Goal: Use online tool/utility: Use online tool/utility

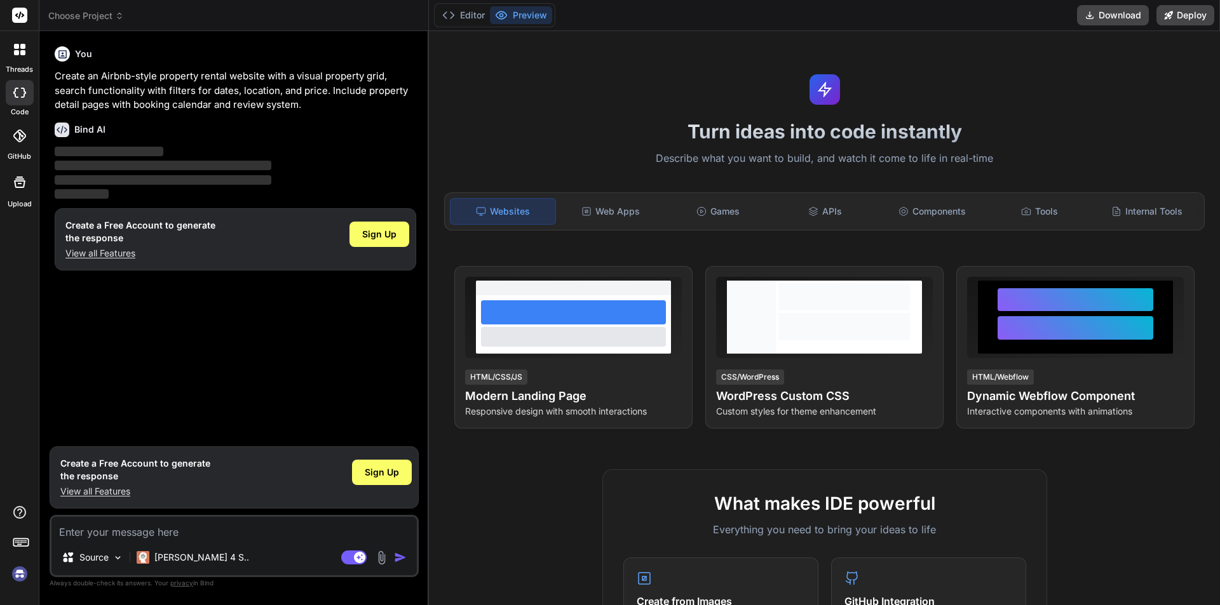
type textarea "x"
click at [835, 215] on div "APIs" at bounding box center [824, 211] width 105 height 27
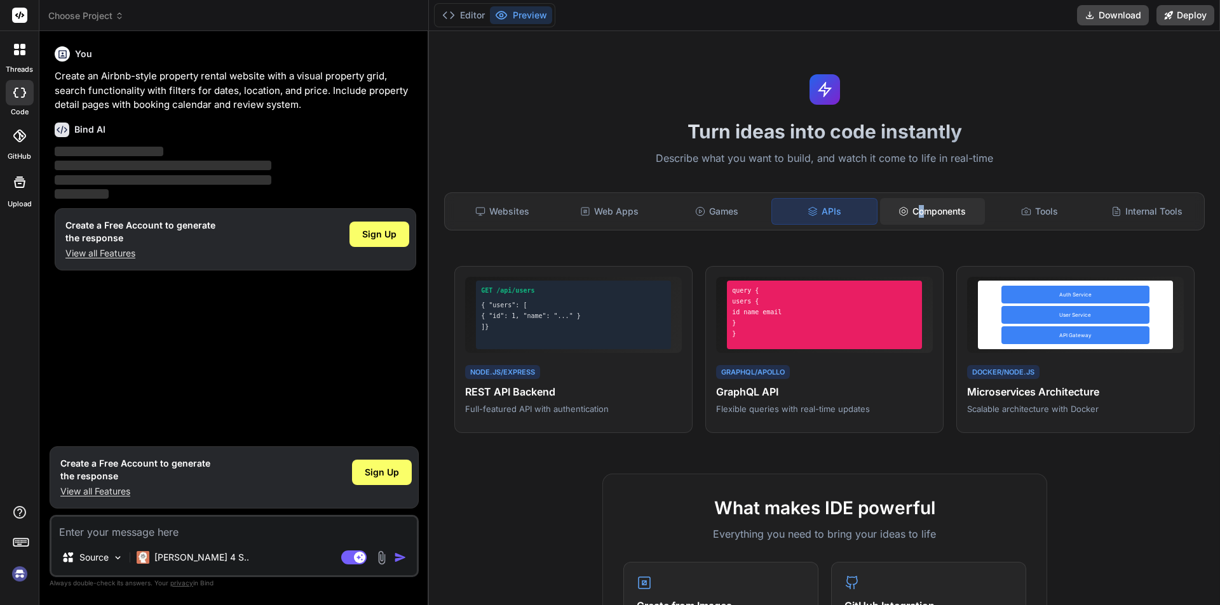
click at [915, 212] on div "Components" at bounding box center [932, 211] width 105 height 27
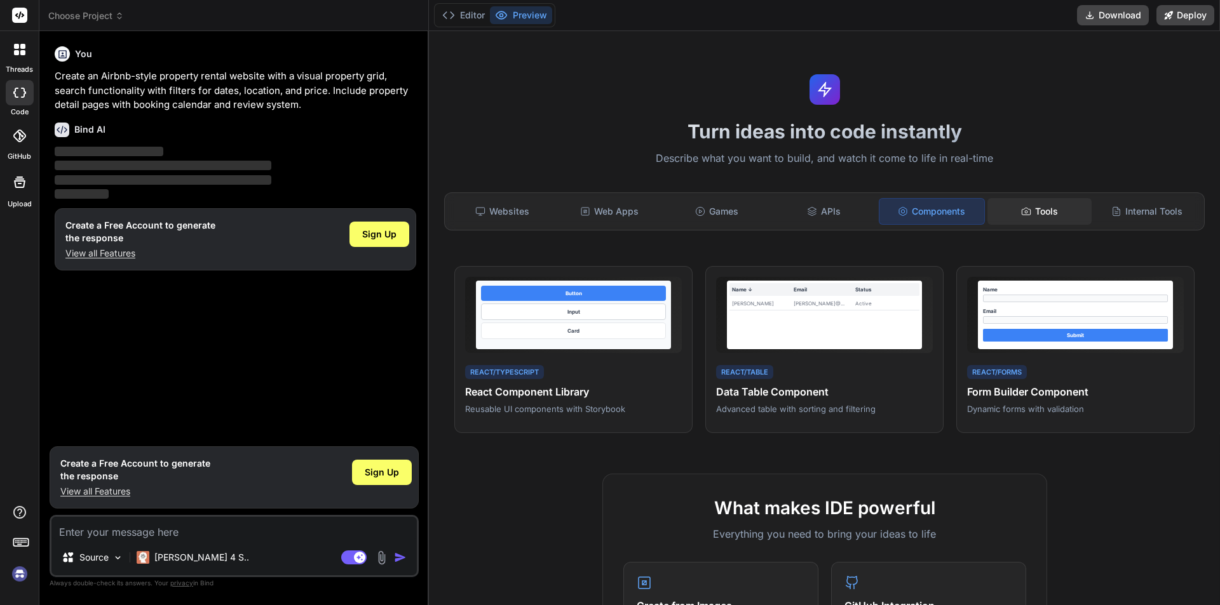
click at [1012, 213] on div "Tools" at bounding box center [1039, 211] width 105 height 27
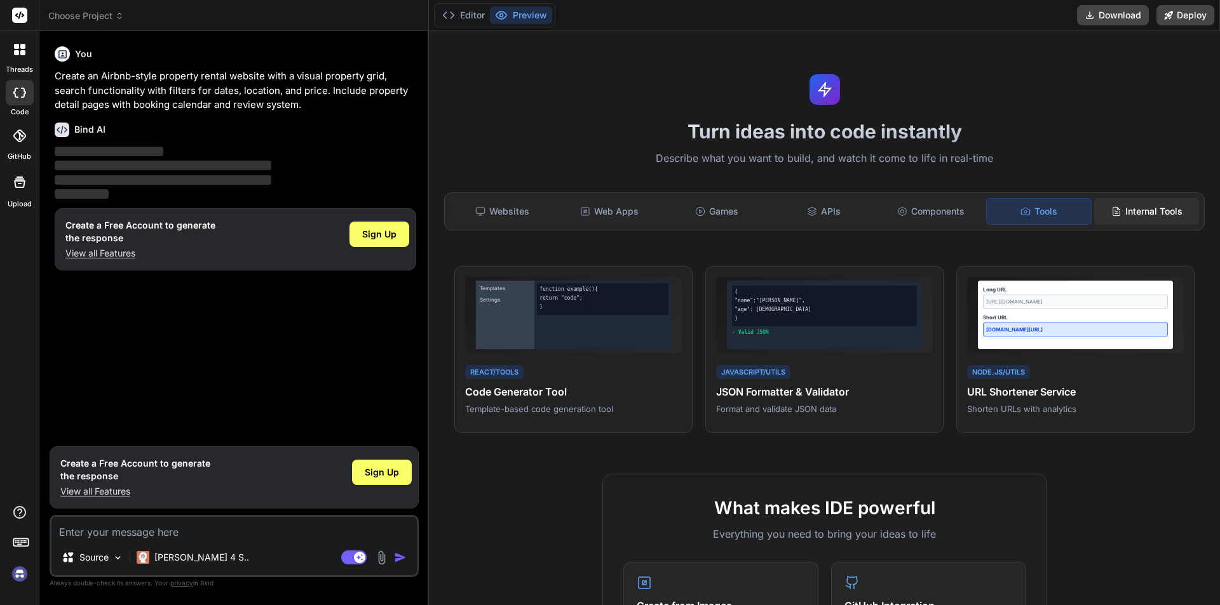
click at [1124, 208] on div "Internal Tools" at bounding box center [1146, 211] width 105 height 27
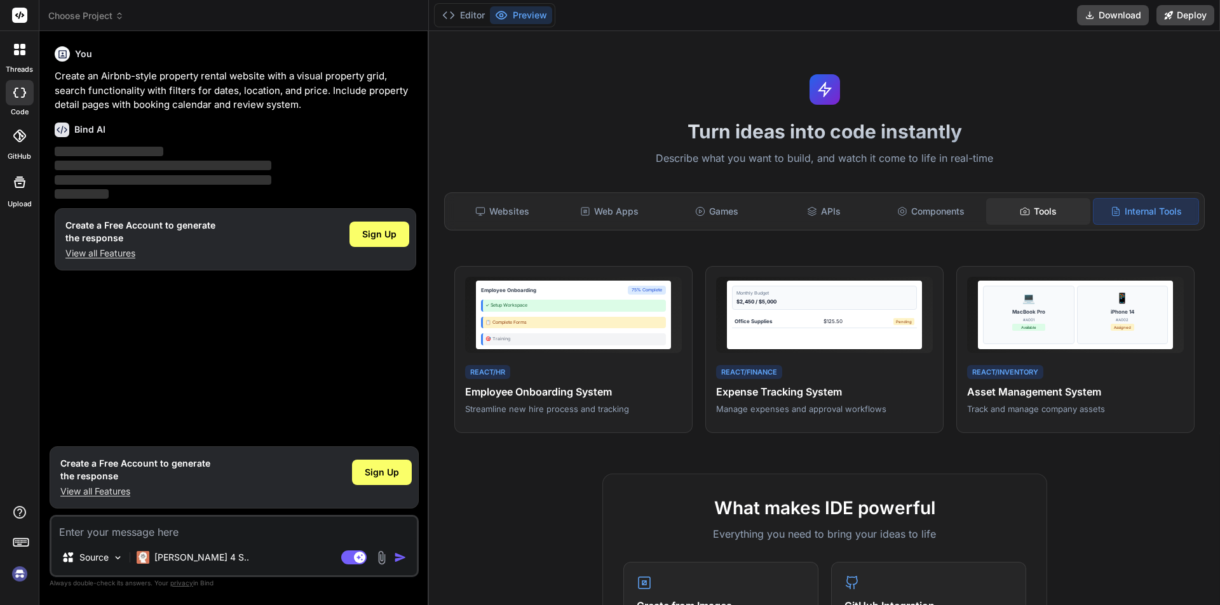
click at [1067, 209] on div "Tools" at bounding box center [1038, 211] width 105 height 27
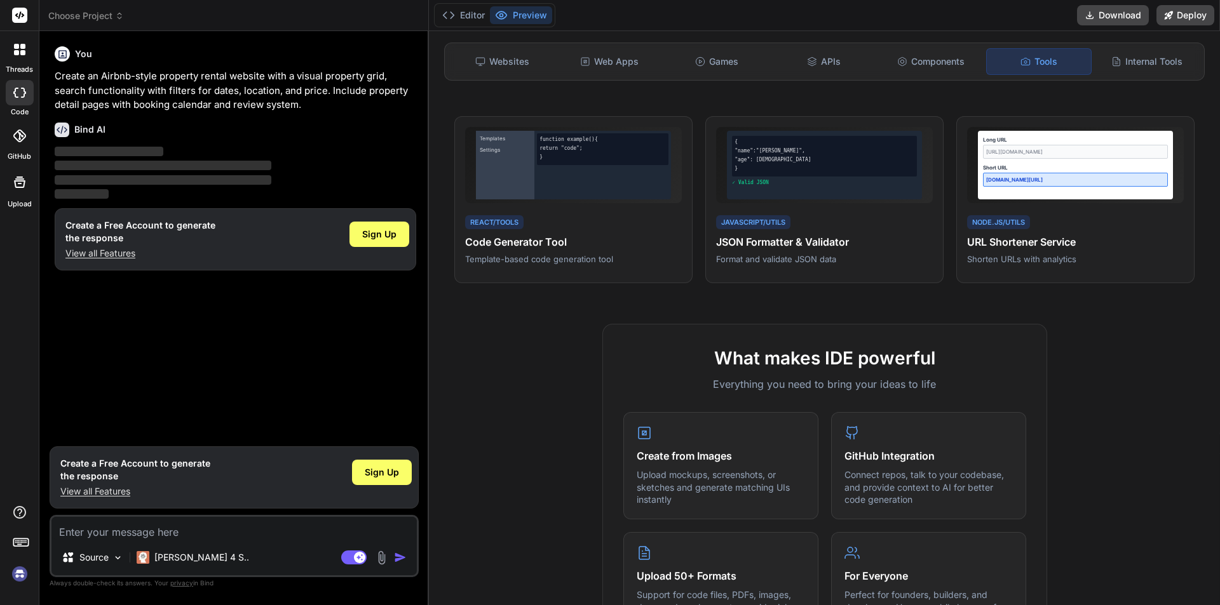
scroll to position [254, 0]
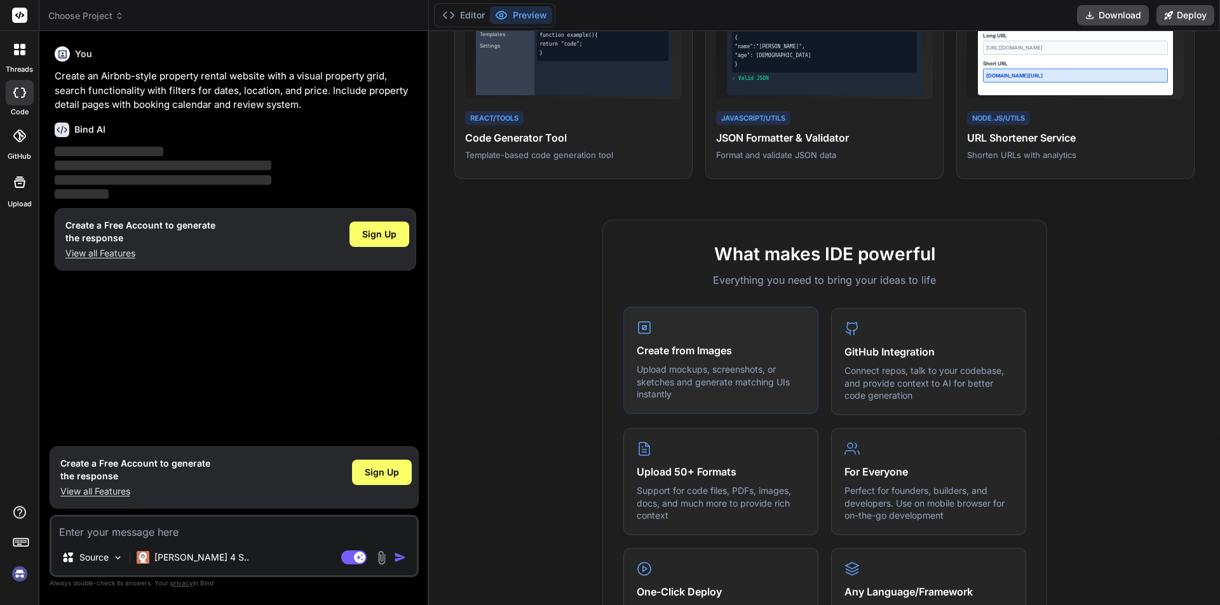
click at [758, 369] on p "Upload mockups, screenshots, or sketches and generate matching UIs instantly" at bounding box center [720, 381] width 168 height 37
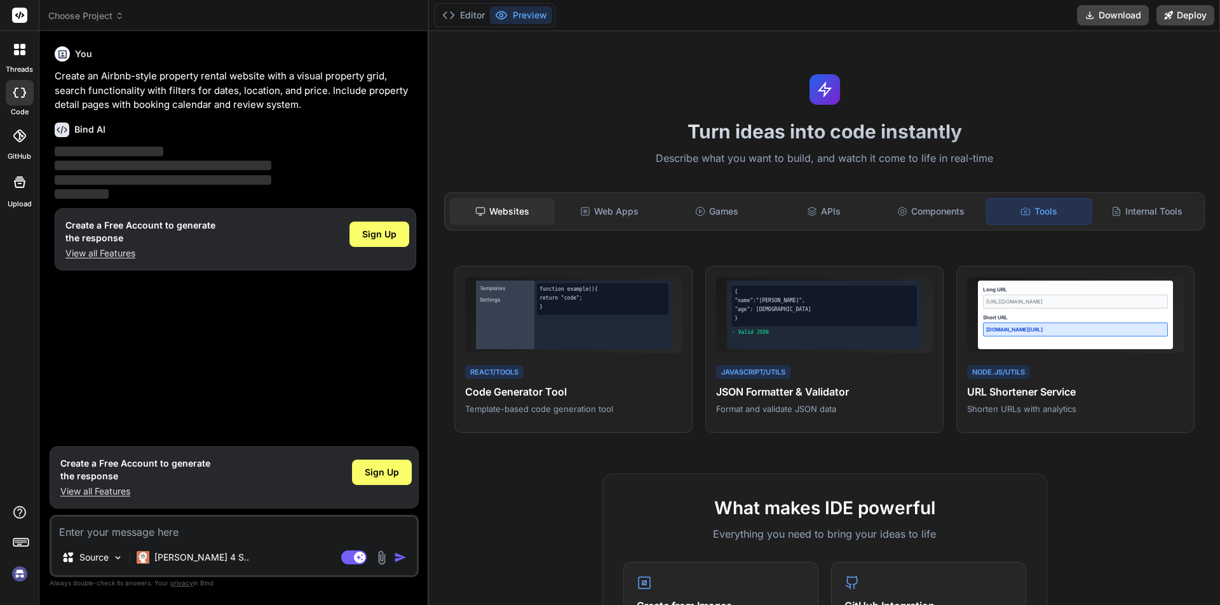
click at [515, 215] on div "Websites" at bounding box center [502, 211] width 105 height 27
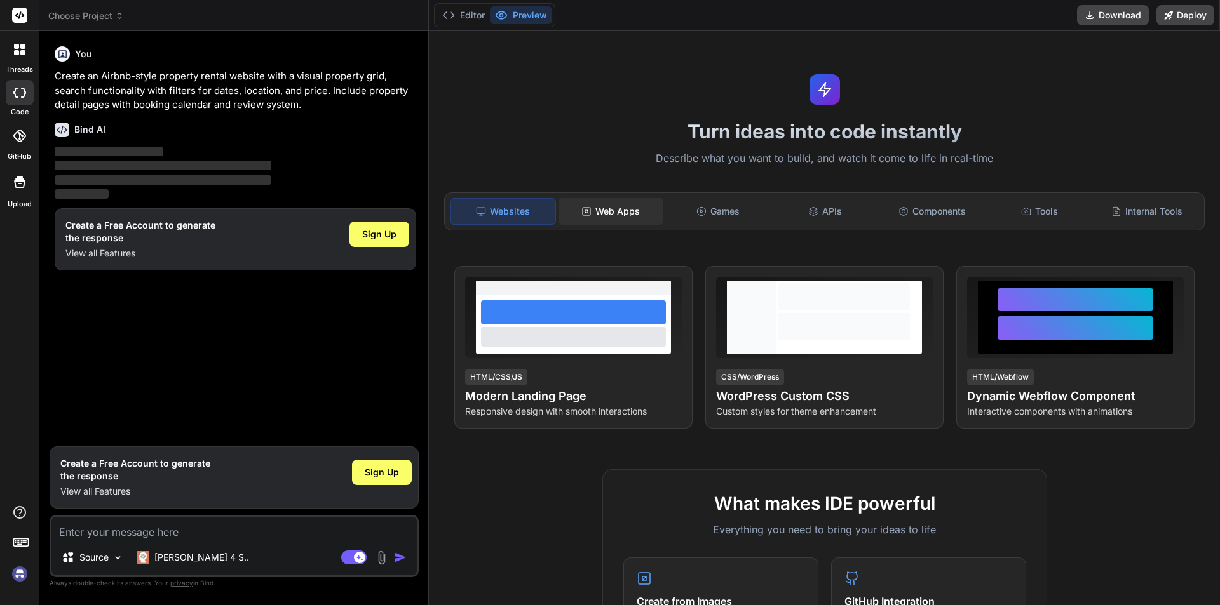
click at [596, 210] on div "Web Apps" at bounding box center [610, 211] width 105 height 27
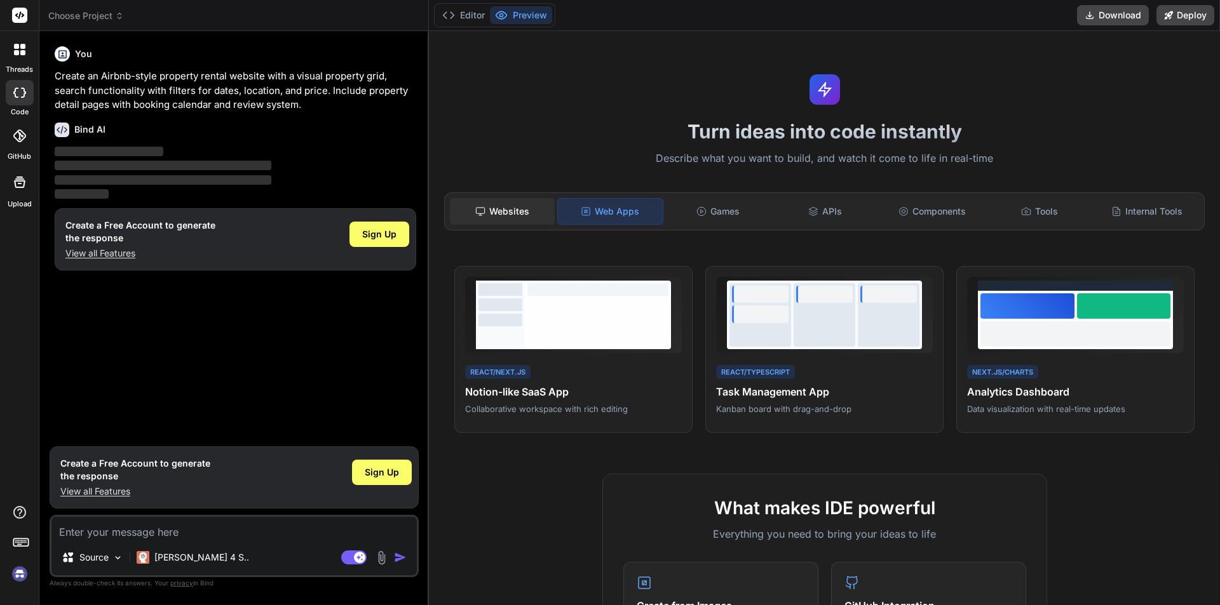
click at [515, 211] on div "Websites" at bounding box center [502, 211] width 105 height 27
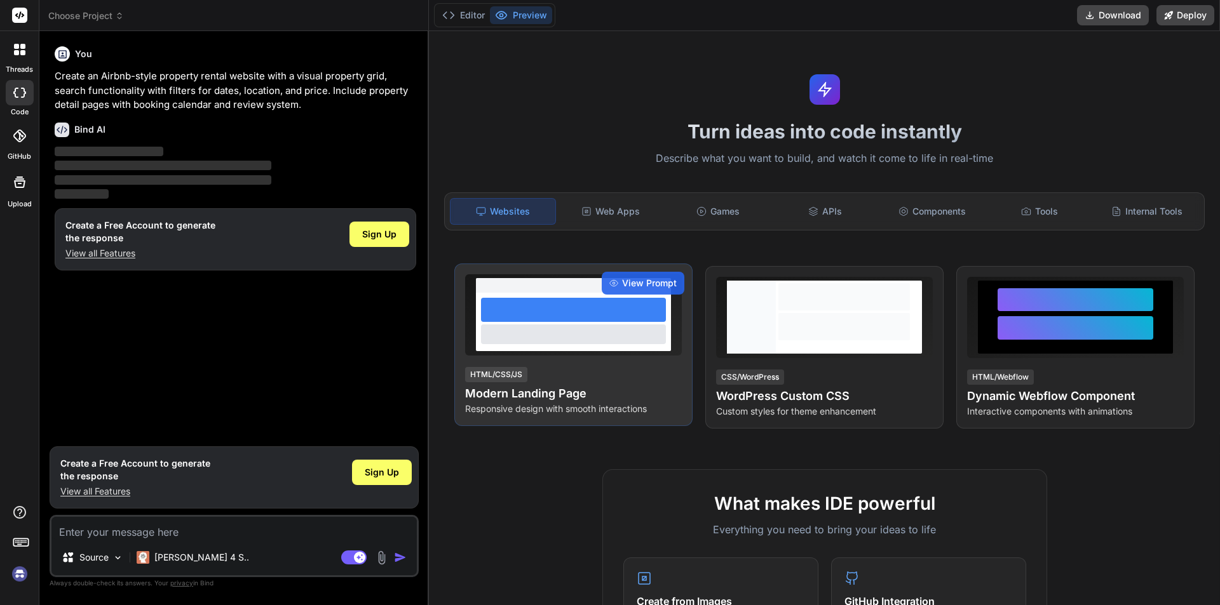
click at [565, 333] on div at bounding box center [573, 334] width 185 height 19
click at [645, 280] on span "View Prompt" at bounding box center [649, 283] width 55 height 13
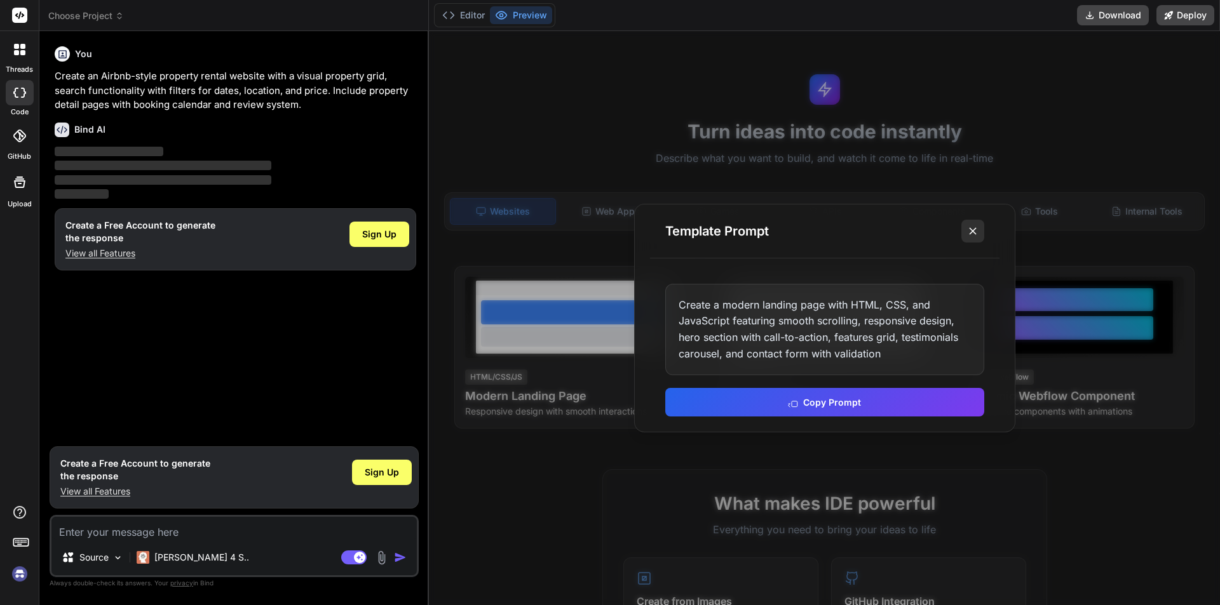
click at [969, 234] on icon at bounding box center [972, 231] width 13 height 13
